Goal: Task Accomplishment & Management: Manage account settings

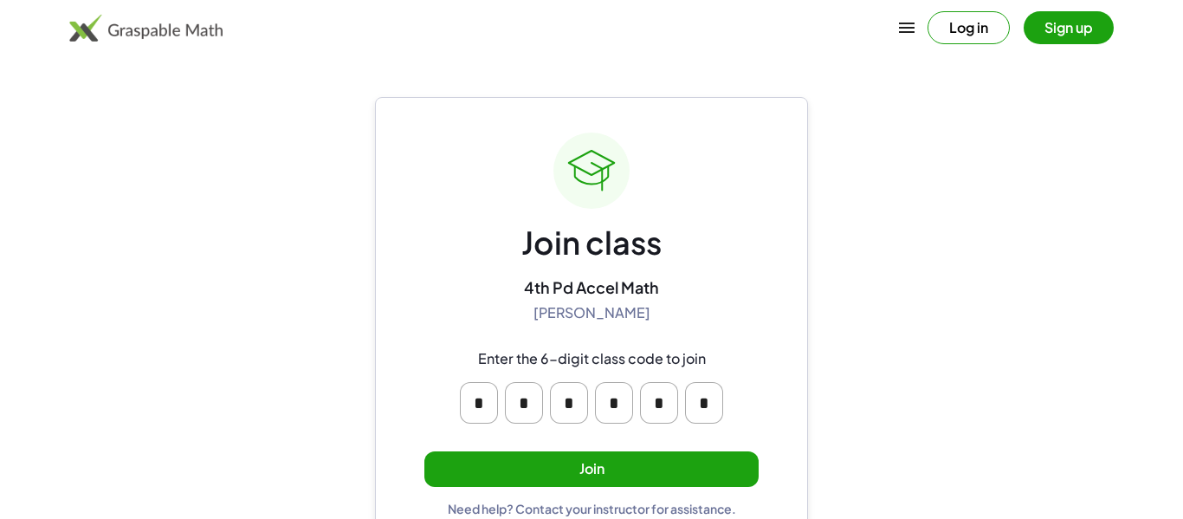
click at [543, 457] on button "Join" at bounding box center [591, 469] width 334 height 36
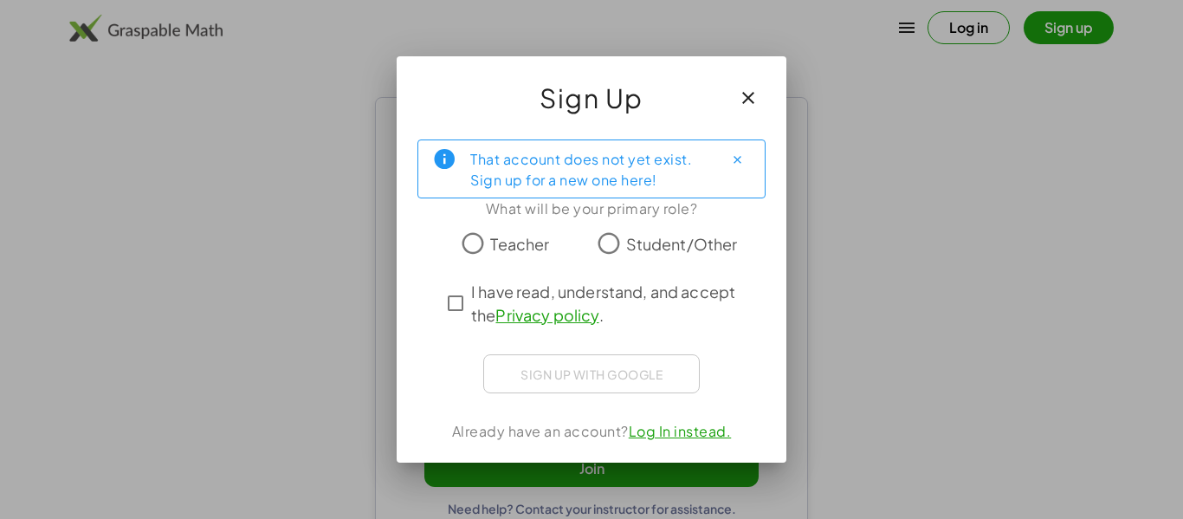
click at [636, 244] on span "Student/Other" at bounding box center [682, 243] width 112 height 23
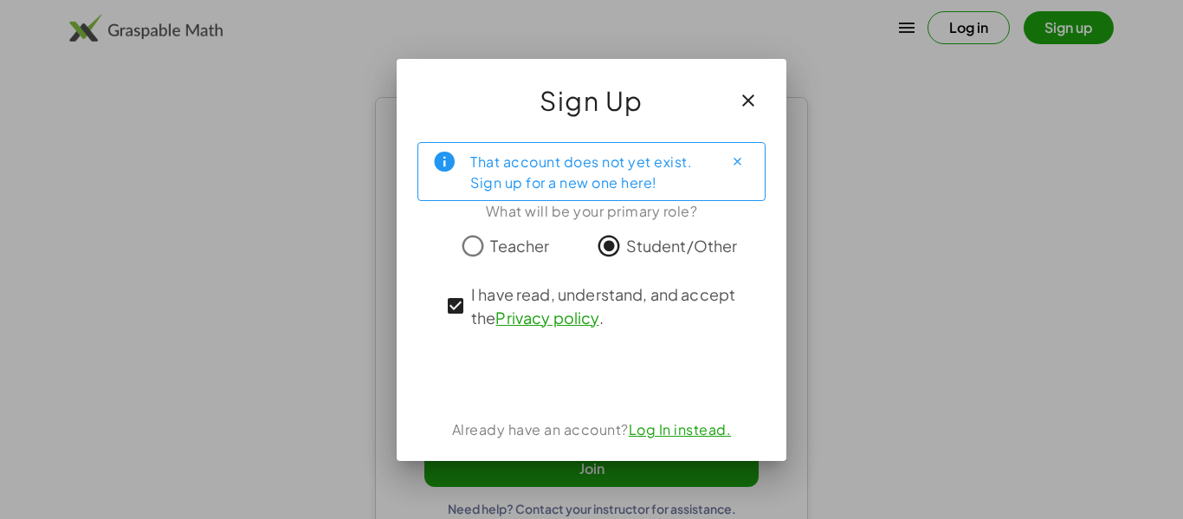
click at [753, 75] on div "Sign Up" at bounding box center [592, 93] width 390 height 69
click at [754, 105] on icon "button" at bounding box center [748, 100] width 21 height 21
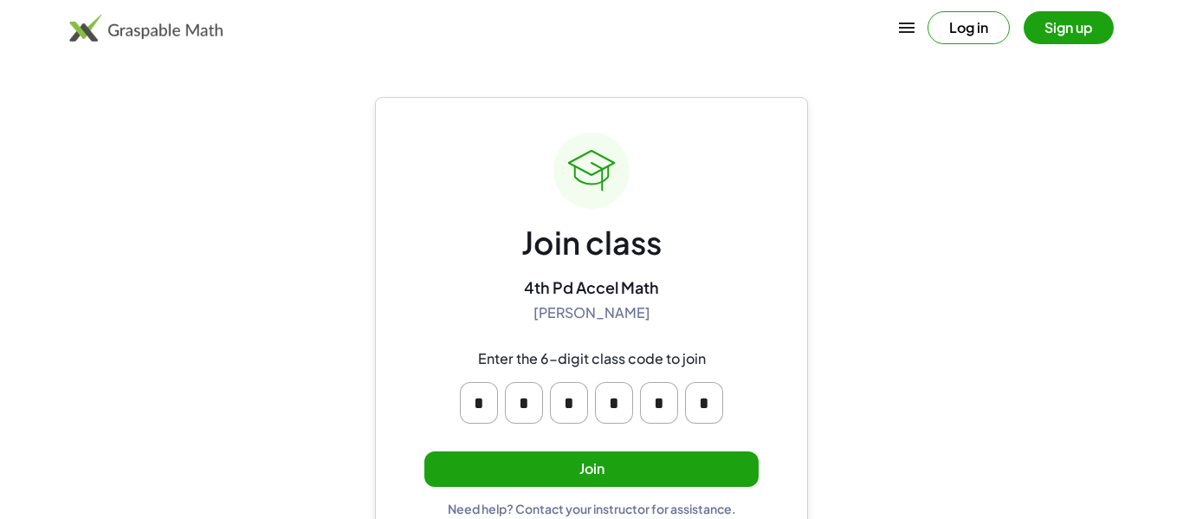
click at [1072, 31] on button "Sign up" at bounding box center [1069, 27] width 90 height 33
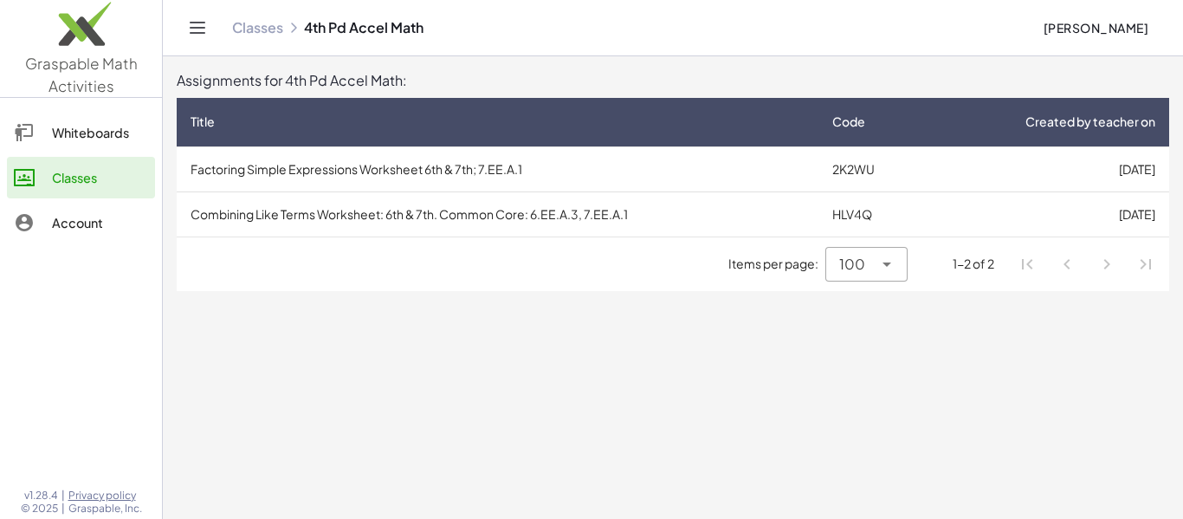
click at [116, 179] on div "Classes" at bounding box center [100, 177] width 96 height 21
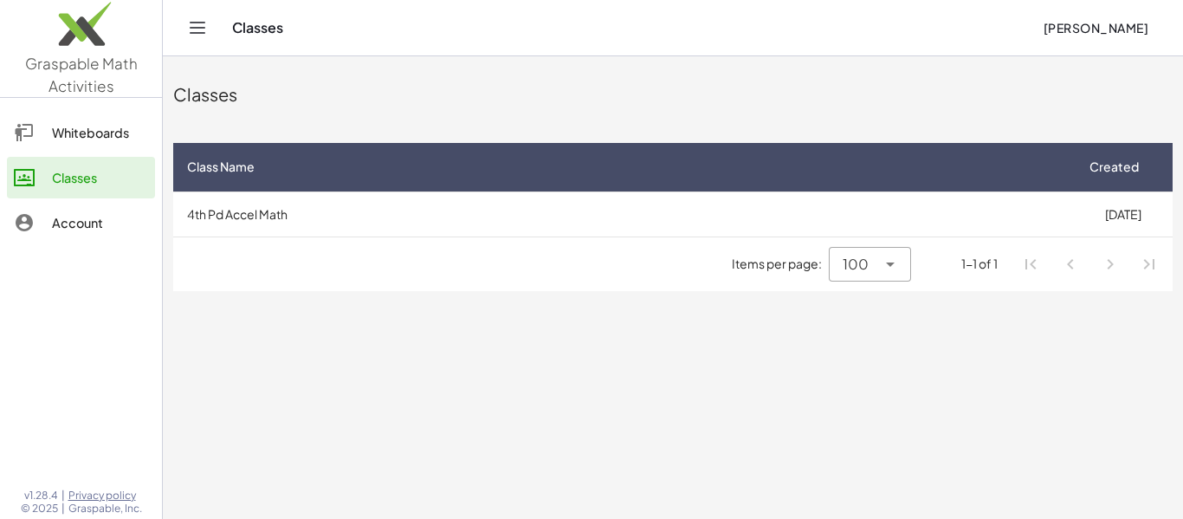
click at [260, 210] on td "4th Pd Accel Math" at bounding box center [623, 213] width 900 height 45
